Goal: Task Accomplishment & Management: Manage account settings

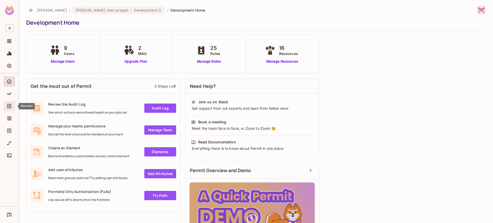
click at [11, 110] on div "Directory" at bounding box center [10, 106] width 12 height 10
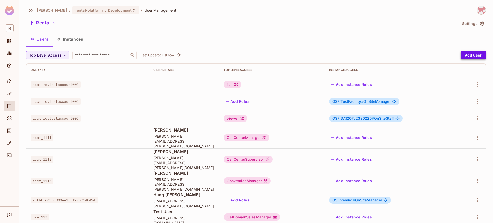
click at [476, 58] on button "Add user" at bounding box center [473, 55] width 25 height 8
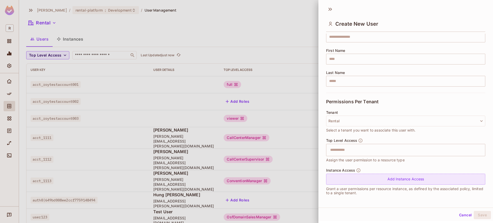
scroll to position [1, 0]
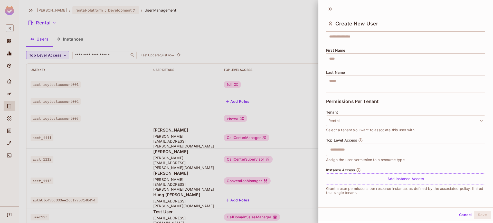
click at [464, 212] on button "Cancel" at bounding box center [465, 215] width 17 height 8
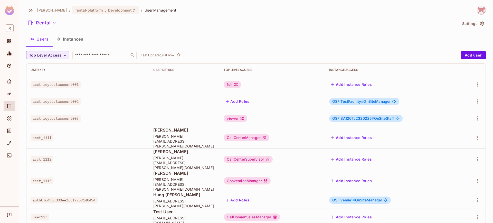
scroll to position [0, 0]
click at [12, 95] on icon "Policy" at bounding box center [9, 93] width 5 height 5
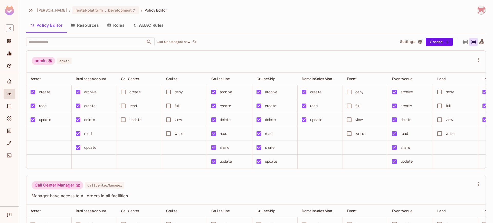
click at [86, 24] on button "Resources" at bounding box center [85, 25] width 36 height 13
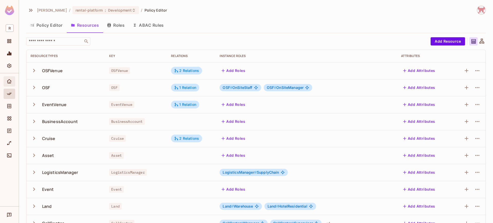
click at [5, 79] on div "Home" at bounding box center [10, 81] width 12 height 10
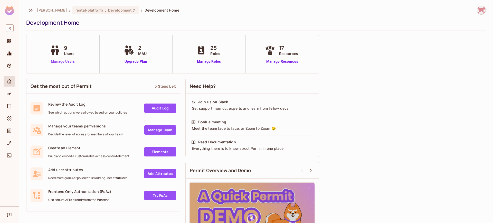
click at [71, 61] on link "Manage Users" at bounding box center [63, 61] width 29 height 5
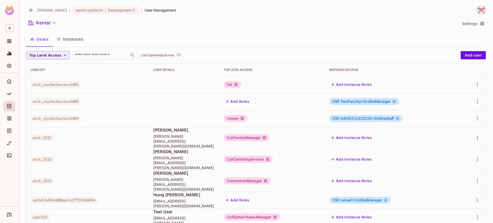
click at [481, 29] on div "[PERSON_NAME]-poc / rental-platform : Development / User Management Rental Sett…" at bounding box center [256, 118] width 460 height 224
click at [479, 26] on button "Settings" at bounding box center [473, 24] width 26 height 8
click at [42, 54] on span "Top Level Access" at bounding box center [45, 55] width 32 height 6
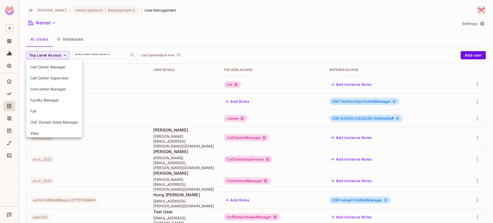
click at [43, 54] on div at bounding box center [246, 111] width 493 height 223
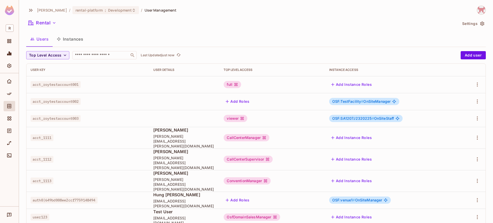
click at [471, 60] on div "Top Level Access ​ Last Updated just now Add user User Key User Details Top Lev…" at bounding box center [256, 138] width 460 height 175
click at [470, 58] on button "Add user" at bounding box center [473, 55] width 25 height 8
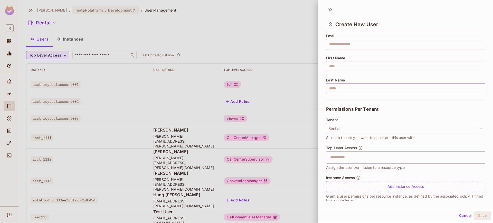
scroll to position [50, 0]
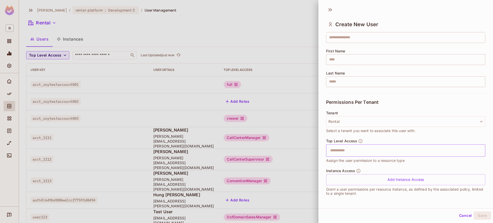
click at [385, 153] on input "text" at bounding box center [401, 150] width 148 height 10
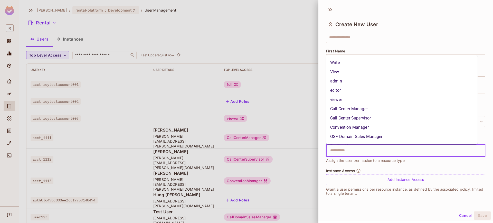
scroll to position [17, 0]
click at [404, 165] on div "Top Level Access ​ Assign the user permission to a resource type" at bounding box center [405, 154] width 159 height 30
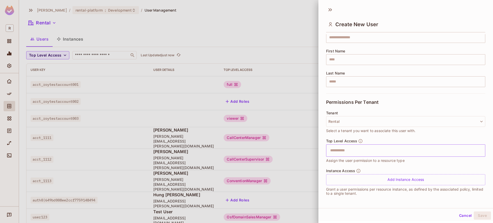
click at [381, 152] on input "text" at bounding box center [401, 150] width 148 height 10
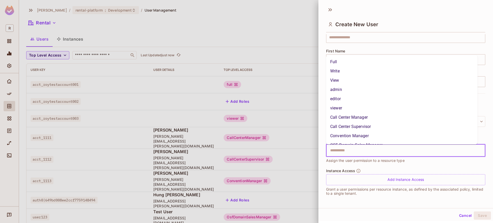
click at [384, 163] on span "Assign the user permission to a resource type" at bounding box center [365, 161] width 79 height 6
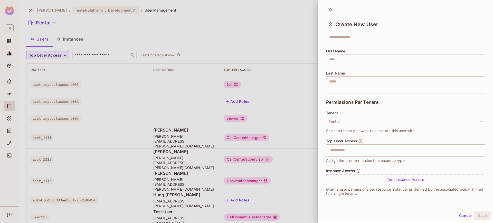
click at [387, 158] on span "Assign the user permission to a resource type" at bounding box center [365, 161] width 79 height 6
click at [386, 156] on div "​" at bounding box center [405, 150] width 159 height 12
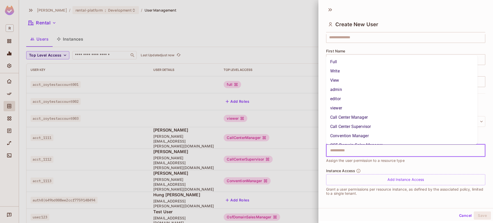
click at [390, 171] on div "Instance Access Add Instance Access" at bounding box center [405, 177] width 159 height 17
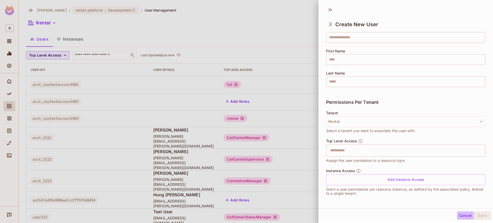
click at [457, 213] on button "Cancel" at bounding box center [465, 215] width 17 height 8
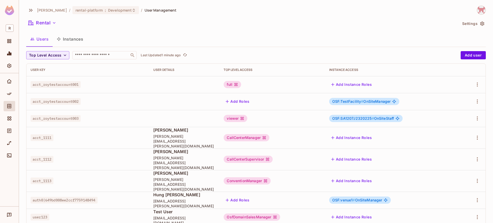
scroll to position [0, 0]
click at [344, 213] on button "Add Instance Roles" at bounding box center [351, 217] width 45 height 8
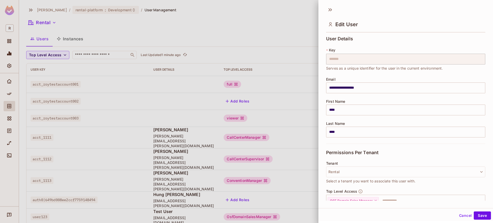
click at [343, 202] on div "**********" at bounding box center [406, 106] width 175 height 205
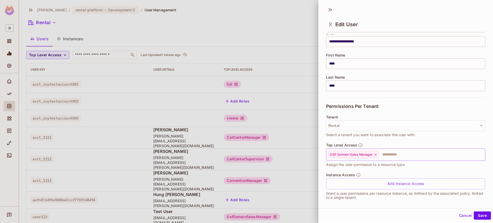
scroll to position [50, 0]
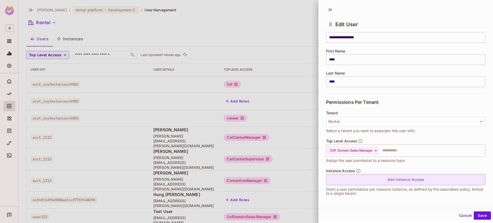
click at [373, 178] on div "Add Instance Access" at bounding box center [405, 179] width 159 height 11
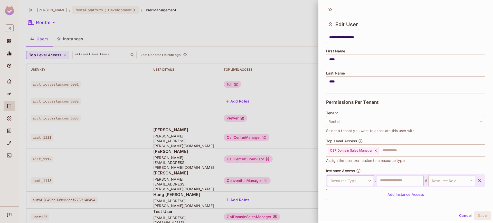
click at [368, 183] on body "**********" at bounding box center [246, 111] width 493 height 223
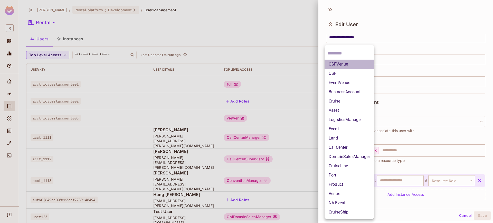
click at [346, 62] on li "OSFVenue" at bounding box center [350, 64] width 50 height 9
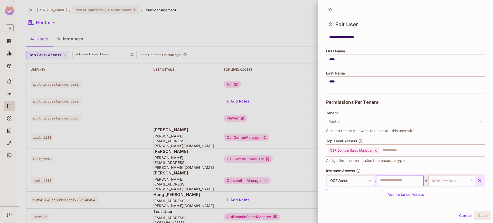
click at [391, 180] on input "text" at bounding box center [400, 180] width 47 height 11
click at [435, 182] on body "**********" at bounding box center [246, 111] width 493 height 223
click at [435, 181] on div at bounding box center [246, 111] width 493 height 223
click at [446, 180] on body "**********" at bounding box center [246, 111] width 493 height 223
click at [445, 179] on div at bounding box center [246, 111] width 493 height 223
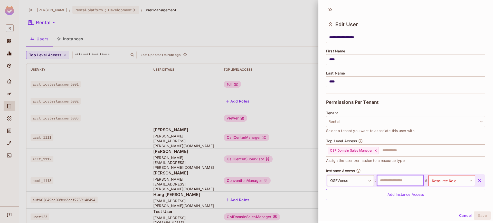
click at [402, 181] on input "text" at bounding box center [400, 180] width 47 height 11
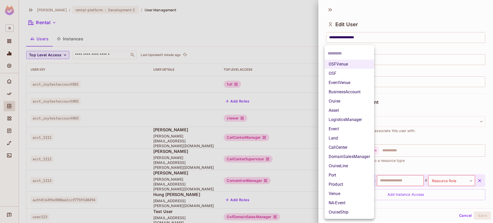
click at [359, 181] on body "**********" at bounding box center [246, 111] width 493 height 223
click at [458, 214] on div at bounding box center [246, 111] width 493 height 223
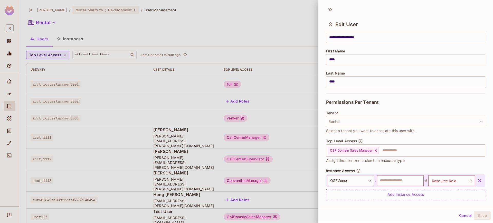
click at [459, 215] on div "OSFVenue OSF EventVenue BusinessAccount Cruise Asset LogisticsManager Event Lan…" at bounding box center [246, 111] width 493 height 223
click at [458, 216] on button "Cancel" at bounding box center [465, 215] width 17 height 8
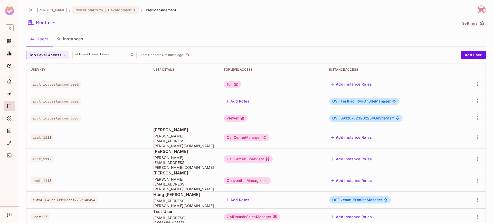
click at [307, 36] on div "Users Instances" at bounding box center [256, 38] width 460 height 13
click at [125, 29] on div "[PERSON_NAME]-poc / rental-platform : Development / User Management Rental Sett…" at bounding box center [256, 118] width 460 height 224
click at [57, 21] on icon "button" at bounding box center [54, 22] width 5 height 5
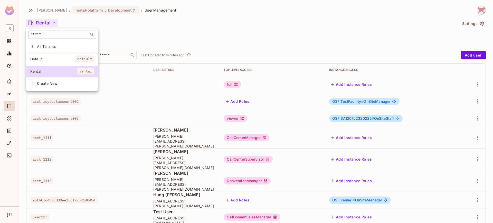
drag, startPoint x: 105, startPoint y: 23, endPoint x: 76, endPoint y: 33, distance: 30.2
click at [105, 24] on div at bounding box center [246, 111] width 493 height 223
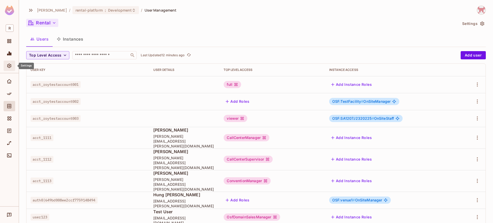
click at [13, 70] on div "Settings" at bounding box center [10, 66] width 12 height 10
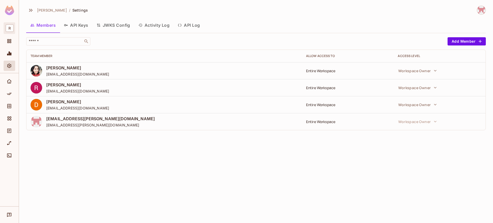
click at [11, 24] on div "R" at bounding box center [10, 28] width 12 height 12
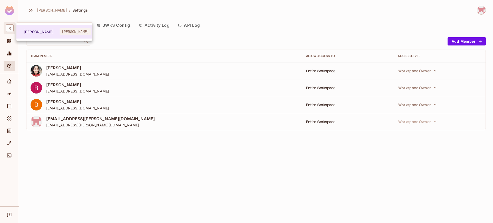
click at [10, 11] on div at bounding box center [246, 111] width 493 height 223
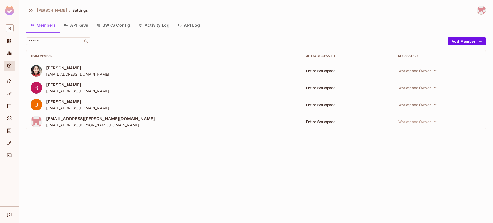
click at [10, 10] on img at bounding box center [9, 11] width 9 height 10
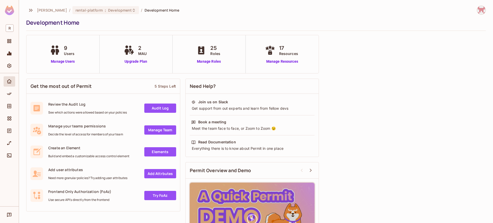
click at [49, 12] on body "[PERSON_NAME]-poc / rental-platform : Development / Development Home Developmen…" at bounding box center [246, 111] width 493 height 223
click at [32, 12] on icon "button" at bounding box center [31, 10] width 6 height 6
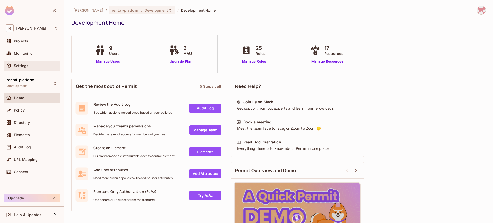
click at [31, 62] on div "Settings" at bounding box center [32, 66] width 57 height 10
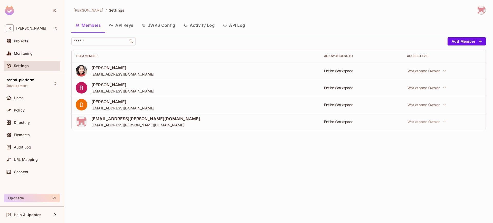
click at [481, 14] on img at bounding box center [481, 10] width 8 height 8
click at [482, 10] on div at bounding box center [246, 111] width 493 height 223
click at [38, 40] on div "Projects" at bounding box center [36, 41] width 44 height 4
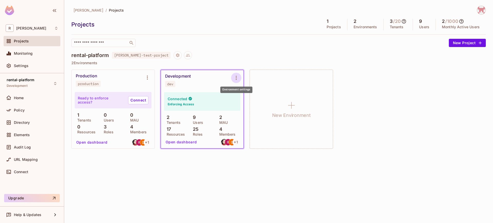
click at [235, 78] on icon "Environment settings" at bounding box center [236, 78] width 6 height 6
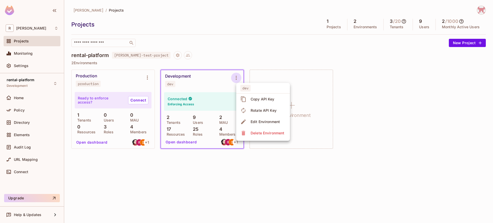
click at [360, 124] on div at bounding box center [246, 111] width 493 height 223
click at [175, 57] on icon "Project settings" at bounding box center [177, 55] width 5 height 5
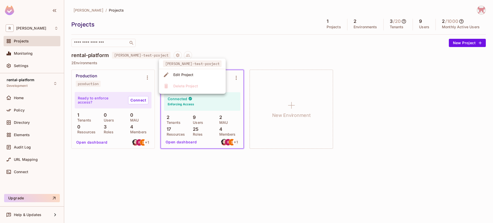
click at [187, 76] on div "Edit Project" at bounding box center [183, 74] width 20 height 5
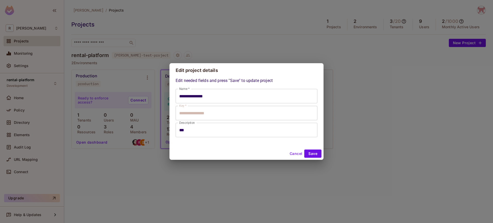
click at [290, 153] on button "Cancel" at bounding box center [296, 154] width 17 height 8
type input "**********"
type input "***"
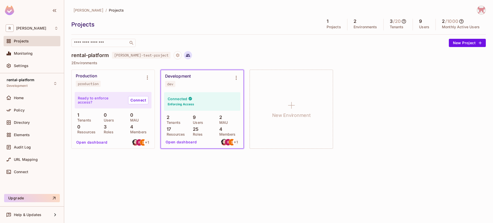
click at [186, 57] on icon at bounding box center [188, 55] width 5 height 5
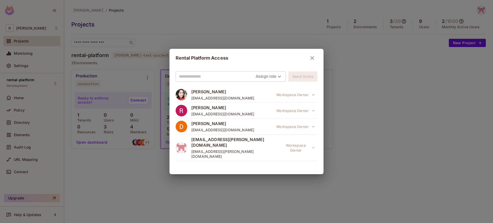
click at [309, 59] on icon "button" at bounding box center [312, 58] width 6 height 6
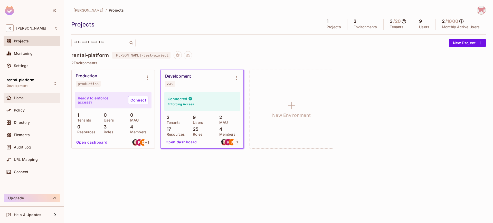
click at [24, 97] on div "Home" at bounding box center [36, 98] width 44 height 4
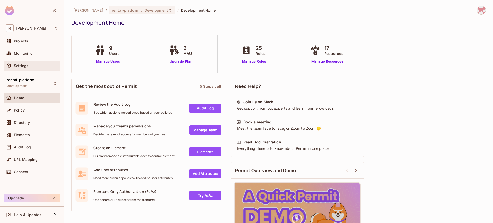
click at [33, 61] on div "Settings" at bounding box center [32, 66] width 57 height 10
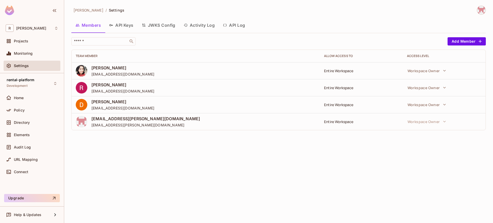
click at [81, 9] on span "[PERSON_NAME]" at bounding box center [88, 10] width 30 height 5
click at [31, 29] on div "[PERSON_NAME]" at bounding box center [32, 27] width 53 height 7
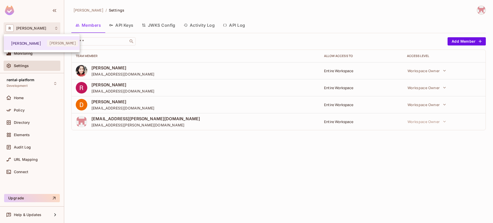
click at [31, 30] on div at bounding box center [246, 111] width 493 height 223
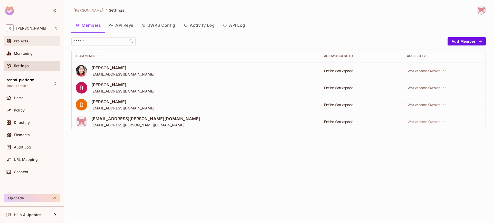
click at [32, 40] on div "Projects" at bounding box center [36, 41] width 44 height 4
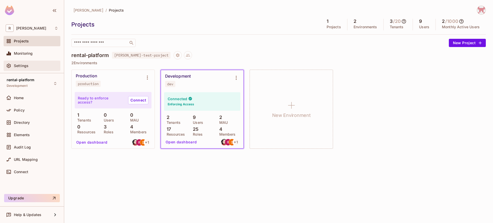
click at [31, 70] on div "Settings" at bounding box center [32, 66] width 57 height 10
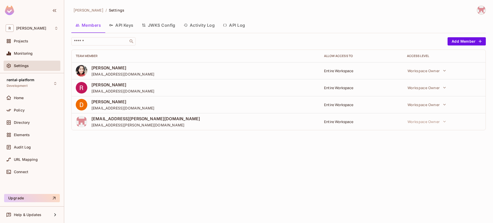
click at [479, 5] on div "[PERSON_NAME]-poc / Settings Members API Keys JWKS Config Activity Log API Log …" at bounding box center [278, 111] width 429 height 223
click at [483, 8] on img at bounding box center [481, 10] width 8 height 8
click at [484, 8] on div at bounding box center [246, 111] width 493 height 223
click at [32, 94] on div "Home" at bounding box center [32, 98] width 57 height 10
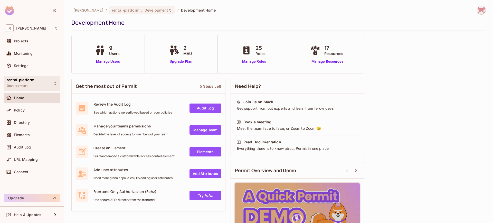
click at [39, 85] on div "rental-platform Development" at bounding box center [32, 83] width 57 height 14
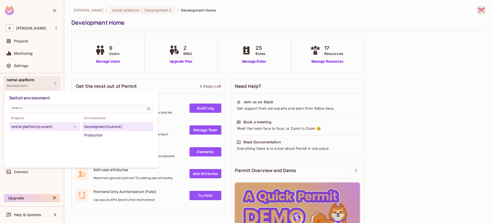
click at [39, 85] on div at bounding box center [246, 111] width 493 height 223
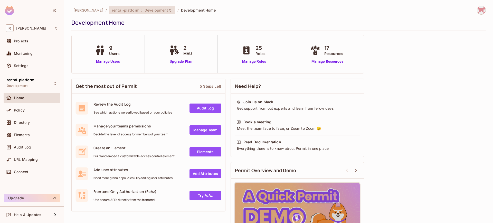
click at [128, 13] on div "rental-platform : Development" at bounding box center [142, 10] width 67 height 8
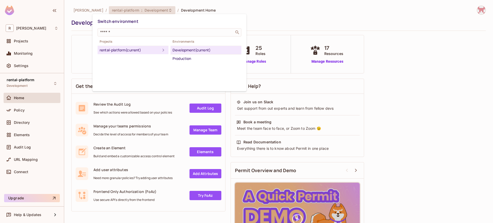
click at [393, 61] on div at bounding box center [246, 111] width 493 height 223
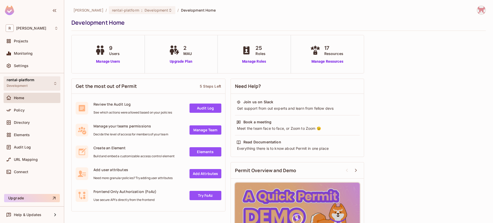
click at [45, 84] on div "rental-platform Development" at bounding box center [32, 83] width 57 height 14
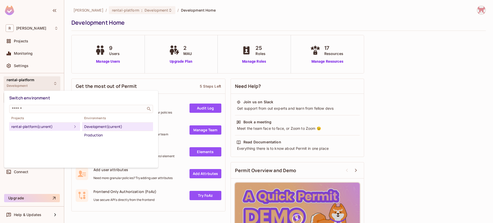
click at [46, 85] on div at bounding box center [246, 111] width 493 height 223
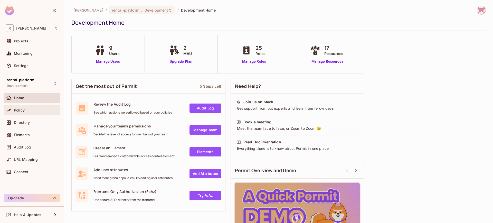
click at [36, 115] on div "Policy" at bounding box center [32, 110] width 57 height 10
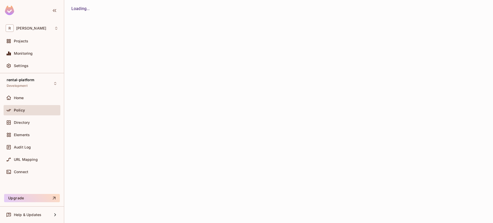
click at [36, 120] on div "Directory" at bounding box center [32, 122] width 53 height 6
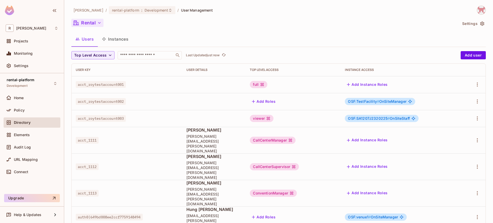
click at [99, 25] on button "Rental" at bounding box center [87, 23] width 32 height 8
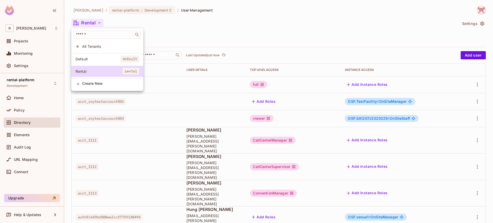
click at [98, 85] on span "Create New" at bounding box center [110, 83] width 57 height 4
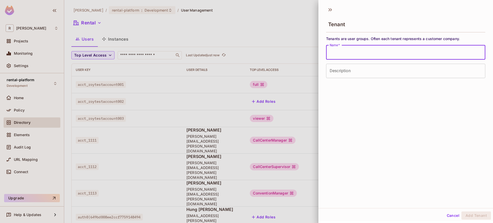
click at [389, 53] on input "Name   *" at bounding box center [405, 52] width 159 height 14
click at [373, 59] on input "*****" at bounding box center [405, 52] width 159 height 14
type input "**********"
click at [359, 70] on input "Description" at bounding box center [405, 71] width 159 height 14
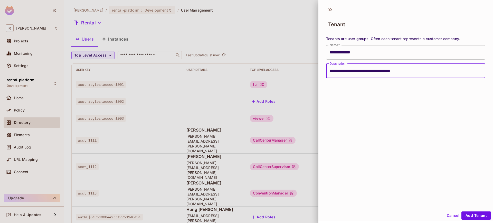
type input "**********"
click at [425, 77] on div "**********" at bounding box center [406, 106] width 175 height 205
drag, startPoint x: 398, startPoint y: 70, endPoint x: 320, endPoint y: 61, distance: 78.3
click at [322, 61] on div "**********" at bounding box center [406, 56] width 175 height 44
click at [469, 218] on button "Add Tenant" at bounding box center [477, 215] width 30 height 8
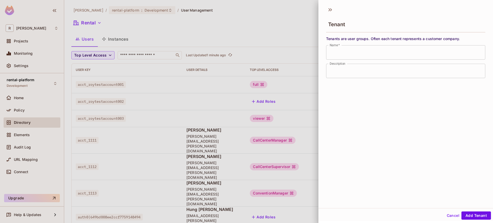
click at [471, 209] on div "Cancel Add Tenant" at bounding box center [406, 214] width 175 height 13
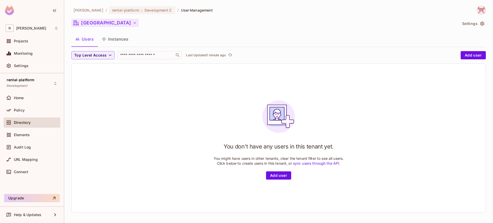
click at [104, 24] on button "[GEOGRAPHIC_DATA]" at bounding box center [105, 23] width 68 height 8
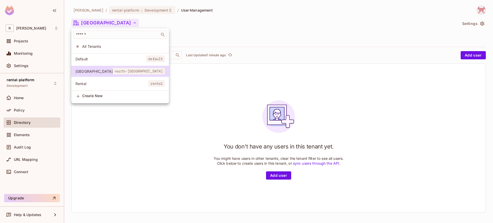
click at [101, 98] on span "Create New" at bounding box center [123, 96] width 83 height 4
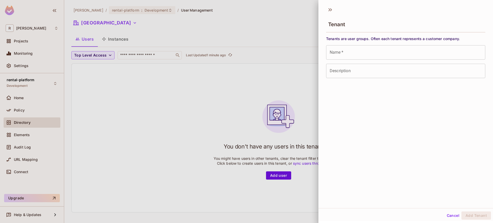
click at [361, 59] on input "Name   *" at bounding box center [405, 52] width 159 height 14
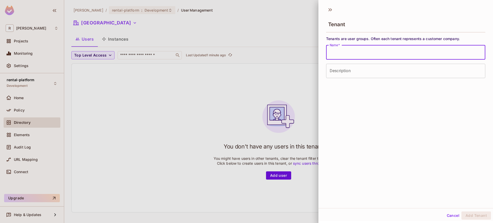
paste input "**********"
drag, startPoint x: 357, startPoint y: 54, endPoint x: 255, endPoint y: 53, distance: 101.5
click at [276, 53] on div "**********" at bounding box center [246, 111] width 493 height 223
type input "**********"
click at [377, 61] on div "**********" at bounding box center [405, 57] width 159 height 42
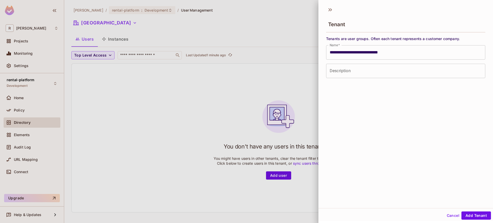
click at [388, 47] on input "**********" at bounding box center [405, 52] width 159 height 14
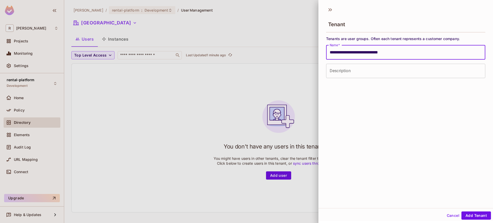
drag, startPoint x: 393, startPoint y: 53, endPoint x: 287, endPoint y: 48, distance: 106.7
click at [287, 48] on div "**********" at bounding box center [246, 111] width 493 height 223
click at [335, 71] on input "Description" at bounding box center [405, 71] width 159 height 14
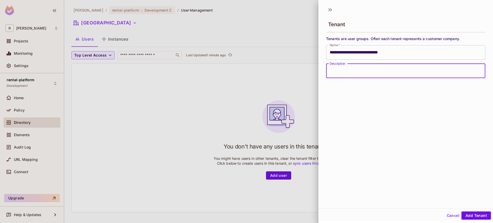
paste input "**********"
type input "**********"
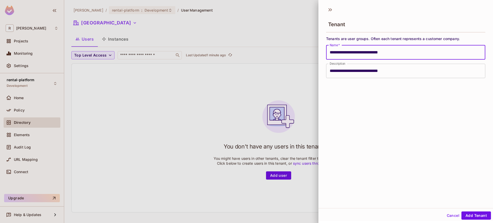
drag, startPoint x: 396, startPoint y: 52, endPoint x: 342, endPoint y: 52, distance: 53.4
click at [342, 52] on input "**********" at bounding box center [405, 52] width 159 height 14
type input "*****"
click at [471, 220] on div "Cancel Add Tenant" at bounding box center [406, 215] width 175 height 12
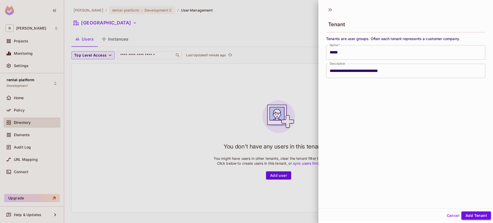
click at [471, 219] on button "Add Tenant" at bounding box center [477, 215] width 30 height 8
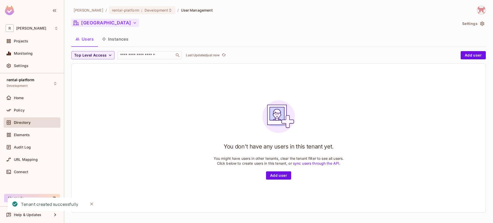
click at [95, 26] on button "[GEOGRAPHIC_DATA]" at bounding box center [105, 23] width 68 height 8
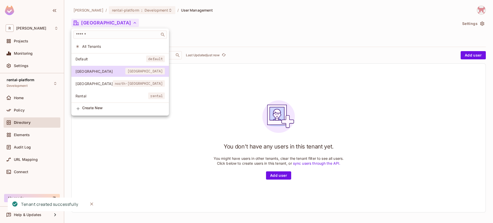
click at [96, 87] on li "[GEOGRAPHIC_DATA] north-[GEOGRAPHIC_DATA]" at bounding box center [120, 83] width 98 height 11
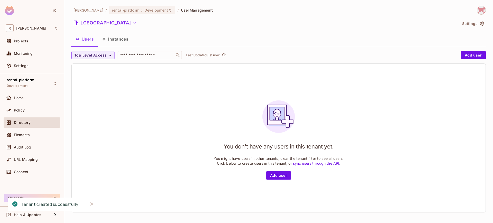
click at [274, 80] on div "You don't have any users in this tenant yet. You might have users in other tena…" at bounding box center [279, 138] width 414 height 148
click at [37, 108] on div "Policy" at bounding box center [36, 110] width 44 height 4
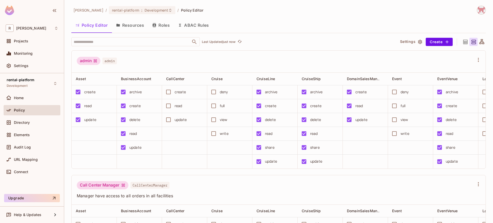
click at [129, 33] on div "Policy Editor Resources Roles ABAC Rules" at bounding box center [278, 26] width 415 height 14
click at [129, 30] on button "Resources" at bounding box center [130, 25] width 36 height 13
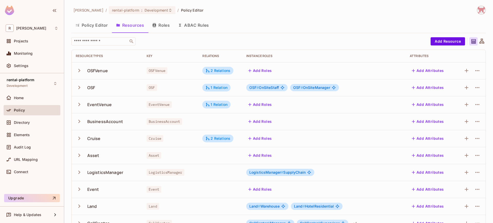
click at [93, 30] on button "Policy Editor" at bounding box center [91, 25] width 41 height 13
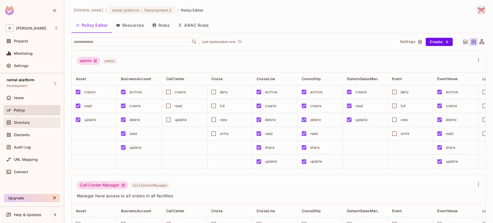
click at [33, 122] on div "Directory" at bounding box center [36, 122] width 44 height 4
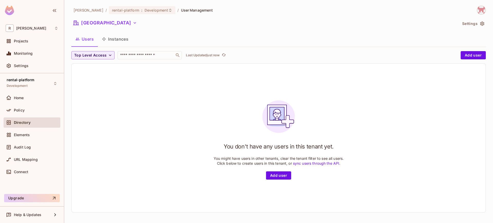
click at [128, 38] on button "Instances" at bounding box center [115, 39] width 35 height 13
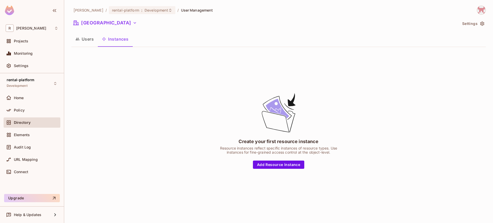
click at [89, 39] on button "Users" at bounding box center [84, 39] width 26 height 13
